Goal: Check status: Check status

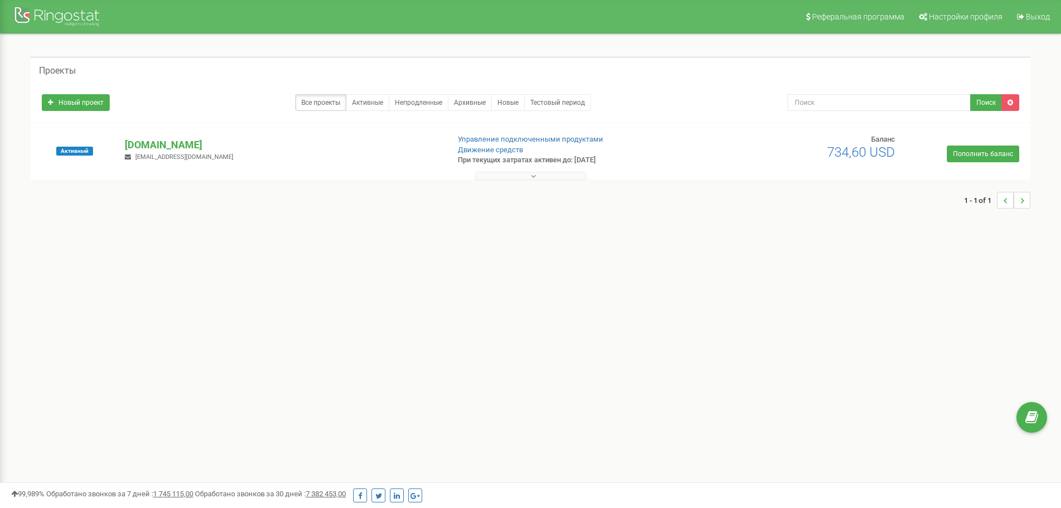
click at [532, 175] on icon at bounding box center [533, 176] width 5 height 8
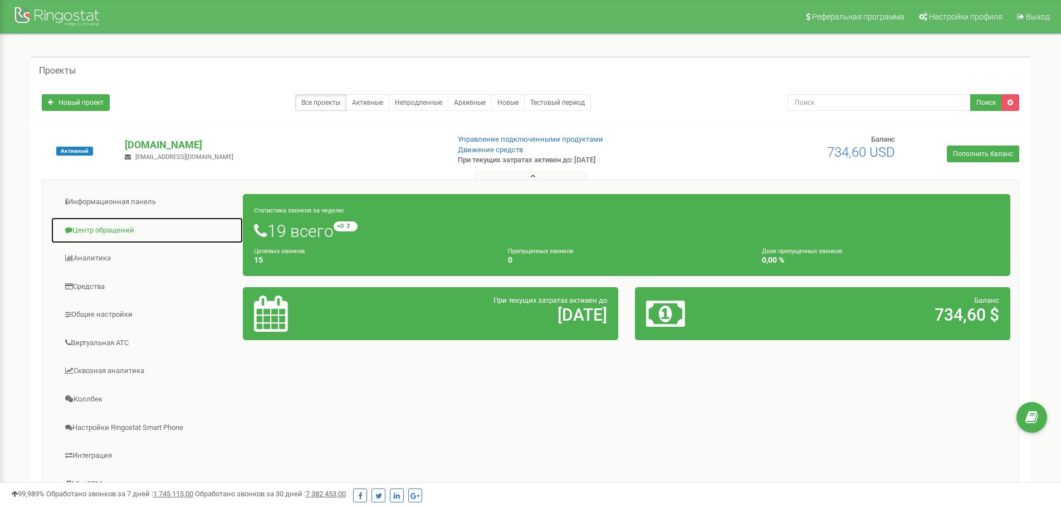
click at [115, 232] on link "Центр обращений" at bounding box center [147, 230] width 193 height 27
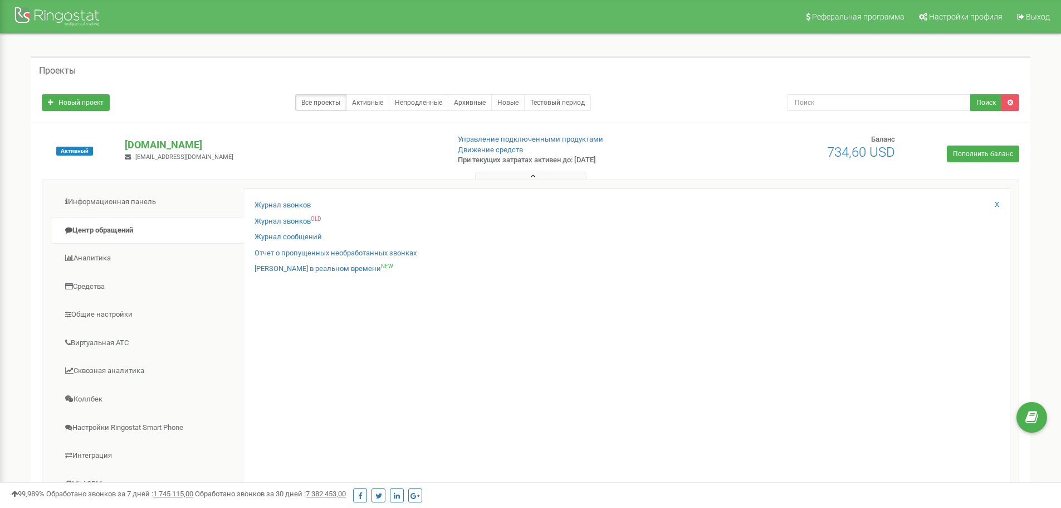
click at [284, 198] on div "Журнал звонков Журнал звонков OLD Журнал сообщений Отчет о пропущенных необрабо…" at bounding box center [627, 363] width 768 height 350
click at [281, 203] on link "Журнал звонков" at bounding box center [283, 205] width 56 height 11
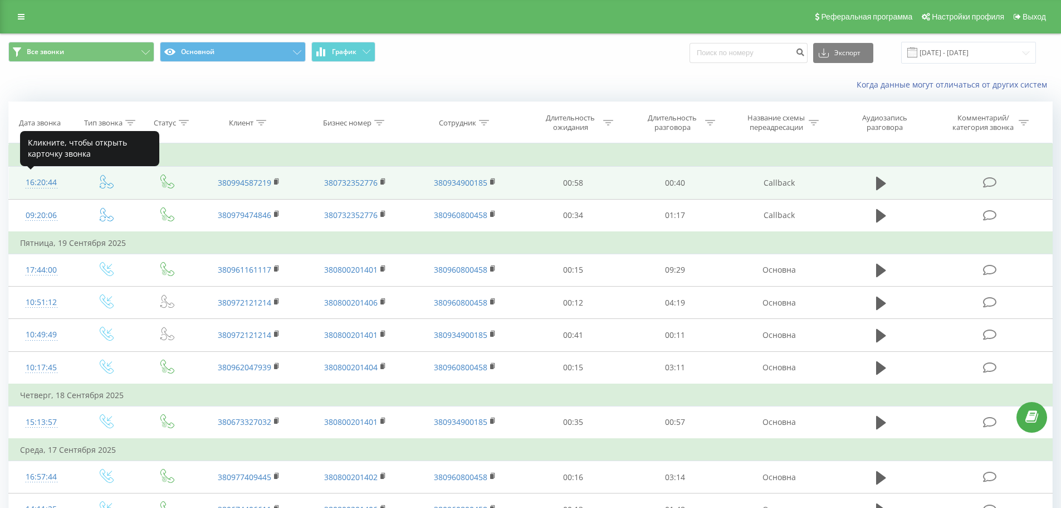
click at [46, 184] on div "16:20:44" at bounding box center [41, 183] width 43 height 22
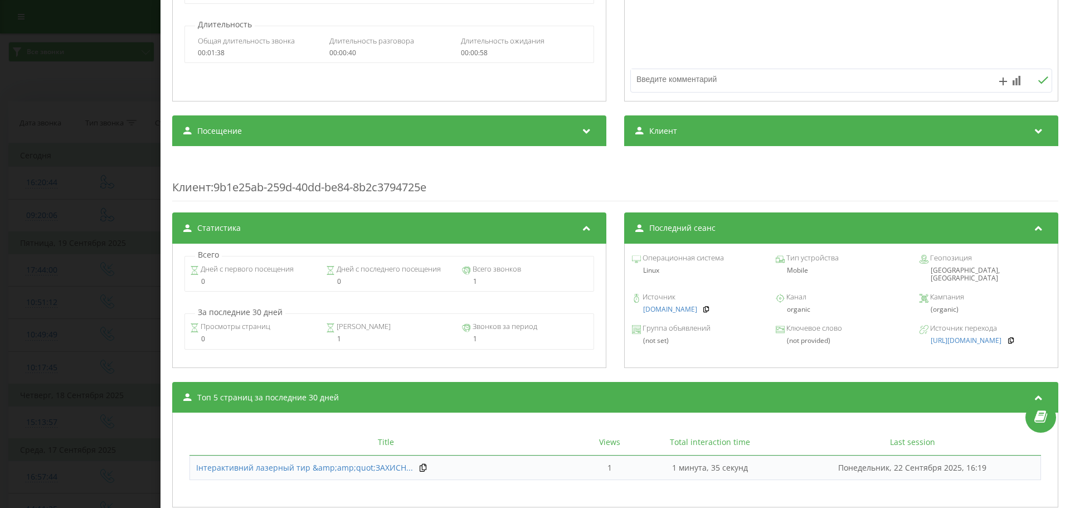
scroll to position [279, 0]
